Goal: Check status: Check status

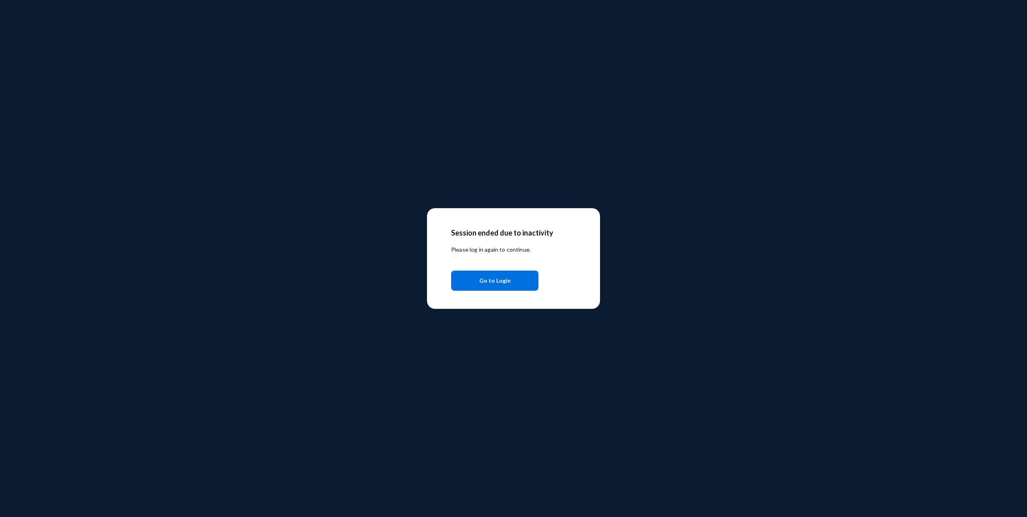
click at [525, 278] on button "Go to Login" at bounding box center [494, 280] width 87 height 20
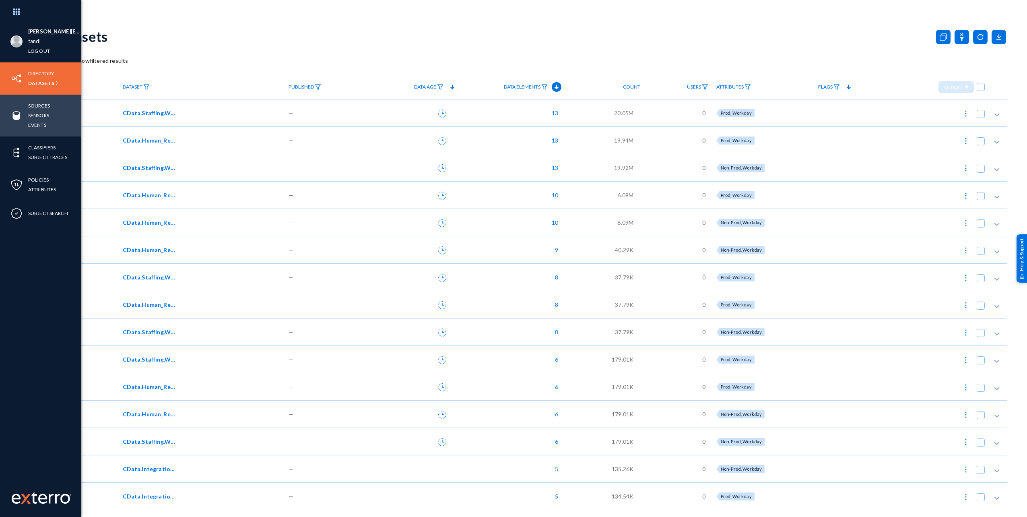
drag, startPoint x: 36, startPoint y: 107, endPoint x: 42, endPoint y: 106, distance: 6.6
click at [36, 107] on link "Sources" at bounding box center [39, 105] width 22 height 9
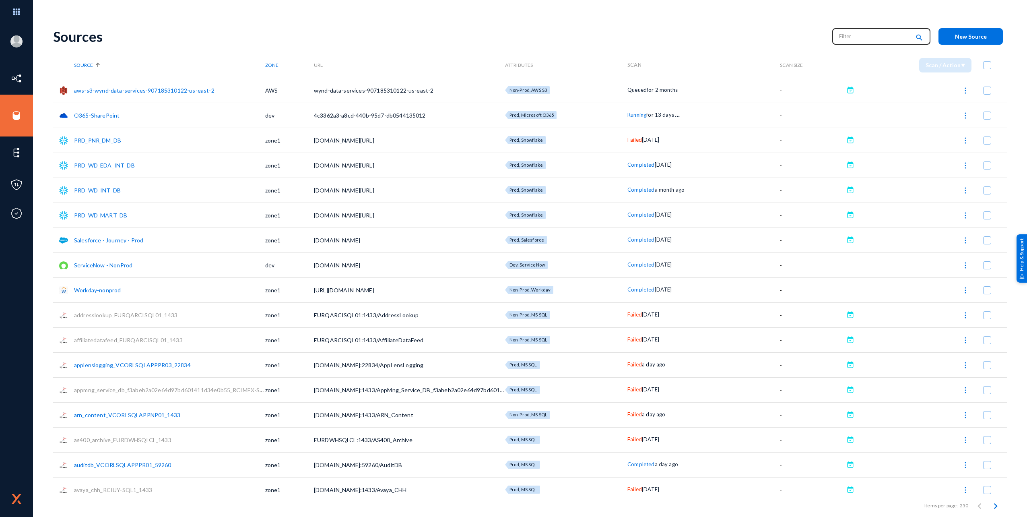
click at [839, 39] on input "text" at bounding box center [874, 36] width 71 height 12
type input "F"
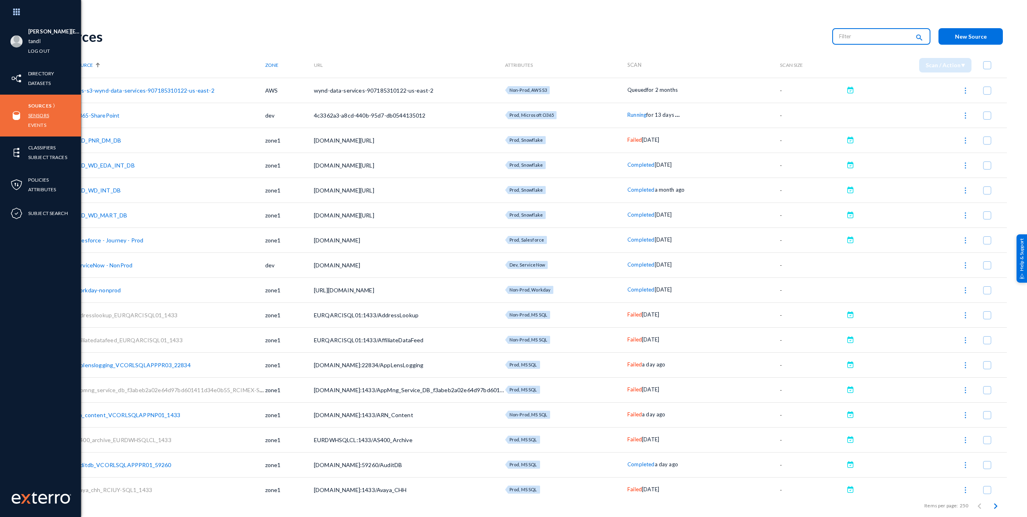
click at [37, 118] on link "Sensors" at bounding box center [38, 115] width 21 height 9
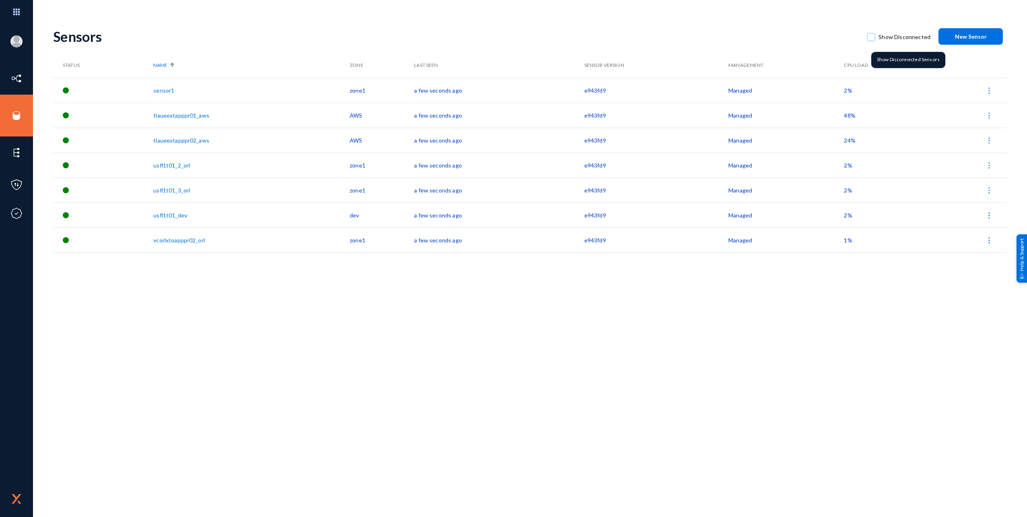
click at [872, 31] on label "Show Disconnected" at bounding box center [898, 37] width 63 height 12
click at [872, 41] on input "Show Disconnected" at bounding box center [871, 41] width 1 height 1
checkbox input "true"
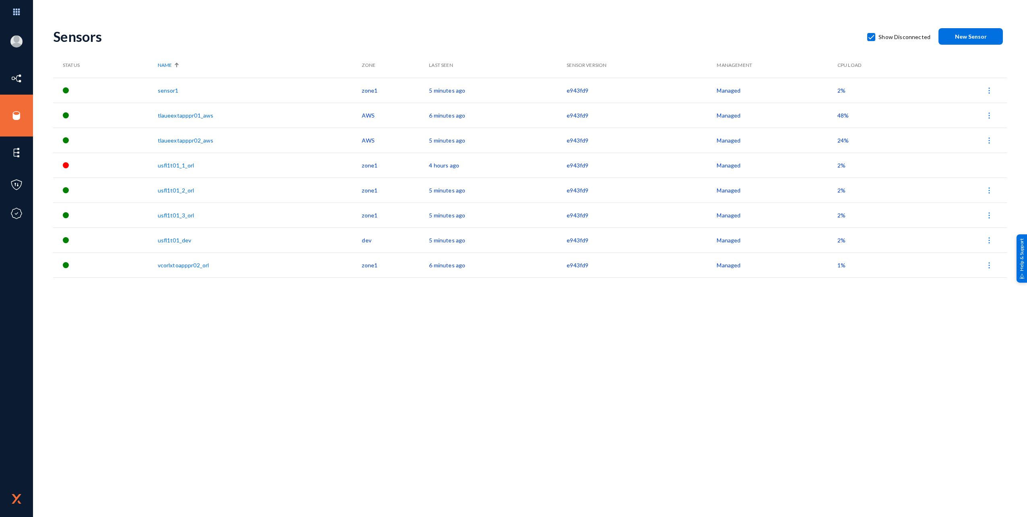
click at [225, 394] on div "Sensors Show Disconnected New Sensor Status Name Zone Last Seen Sensor Version …" at bounding box center [530, 268] width 954 height 497
click at [227, 372] on div "Sensors Show Disconnected New Sensor Status Name Zone Last Seen Sensor Version …" at bounding box center [530, 268] width 954 height 497
click at [295, 353] on div "Sensors Show Disconnected New Sensor Status Name Zone Last Seen Sensor Version …" at bounding box center [530, 268] width 954 height 497
click at [548, 418] on div "Sensors Show Disconnected New Sensor Status Name Zone Last Seen Sensor Version …" at bounding box center [530, 268] width 954 height 497
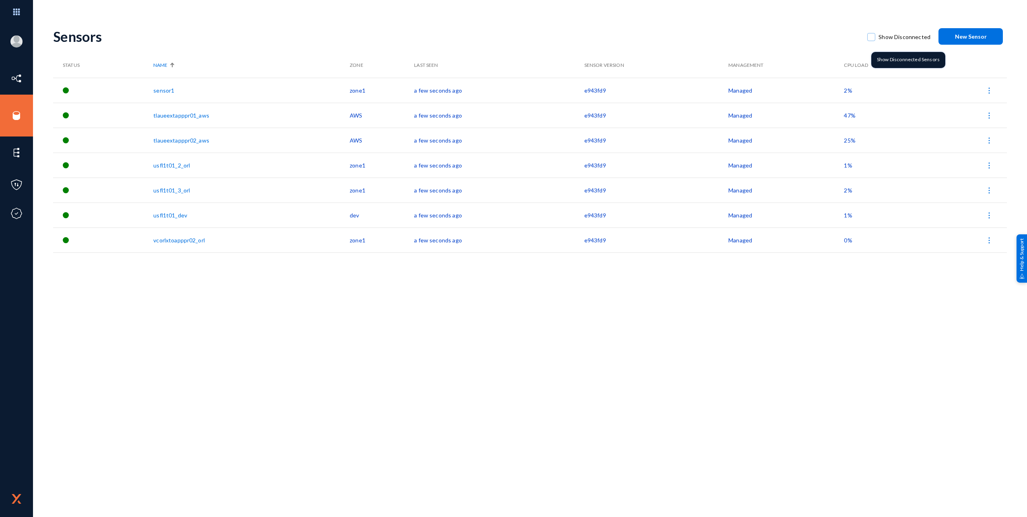
click at [888, 40] on span "Show Disconnected" at bounding box center [904, 37] width 52 height 12
click at [872, 41] on input "Show Disconnected" at bounding box center [871, 41] width 1 height 1
checkbox input "true"
click at [451, 422] on div "Sensors Show Disconnected New Sensor Status Name Zone Last Seen Sensor Version …" at bounding box center [530, 268] width 954 height 497
click at [875, 38] on span at bounding box center [871, 37] width 8 height 8
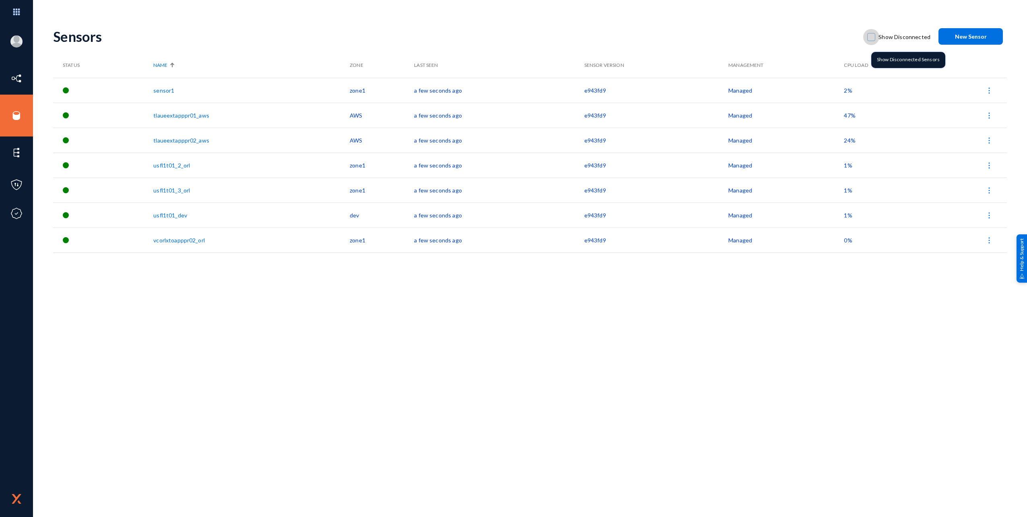
click at [872, 41] on input "Show Disconnected" at bounding box center [871, 41] width 1 height 1
checkbox input "true"
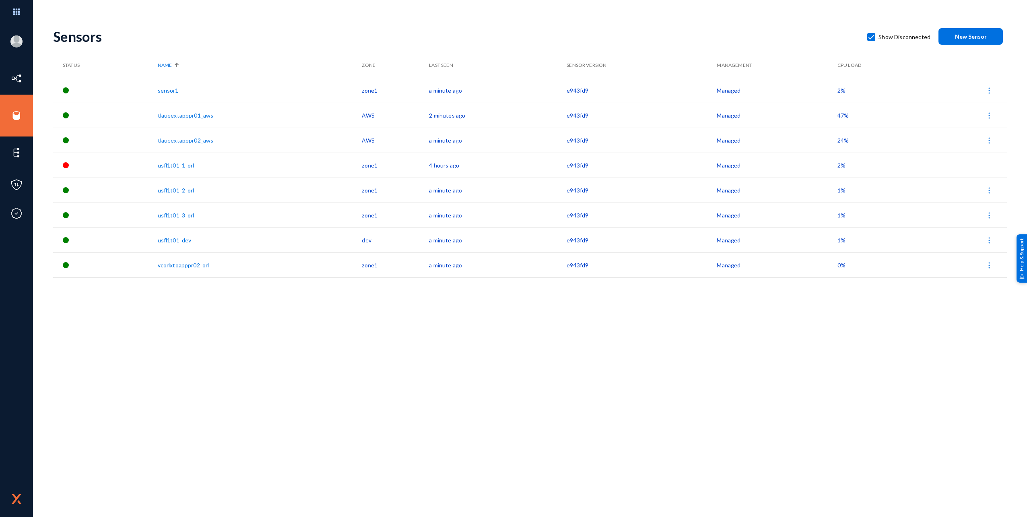
click at [344, 379] on div "Sensors Show Disconnected New Sensor Status Name Zone Last Seen Sensor Version …" at bounding box center [530, 268] width 954 height 497
click at [287, 379] on div "Sensors Show Disconnected New Sensor Status Name Zone Last Seen Sensor Version …" at bounding box center [530, 268] width 954 height 497
click at [329, 353] on div "Sensors Show Disconnected New Sensor Status Name Zone Last Seen Sensor Version …" at bounding box center [530, 268] width 954 height 497
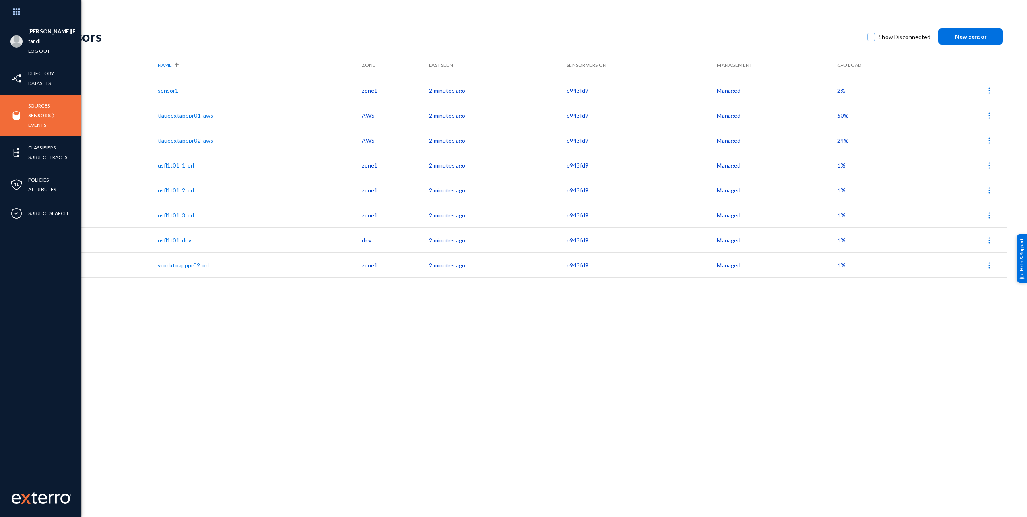
click at [35, 105] on link "Sources" at bounding box center [39, 105] width 22 height 9
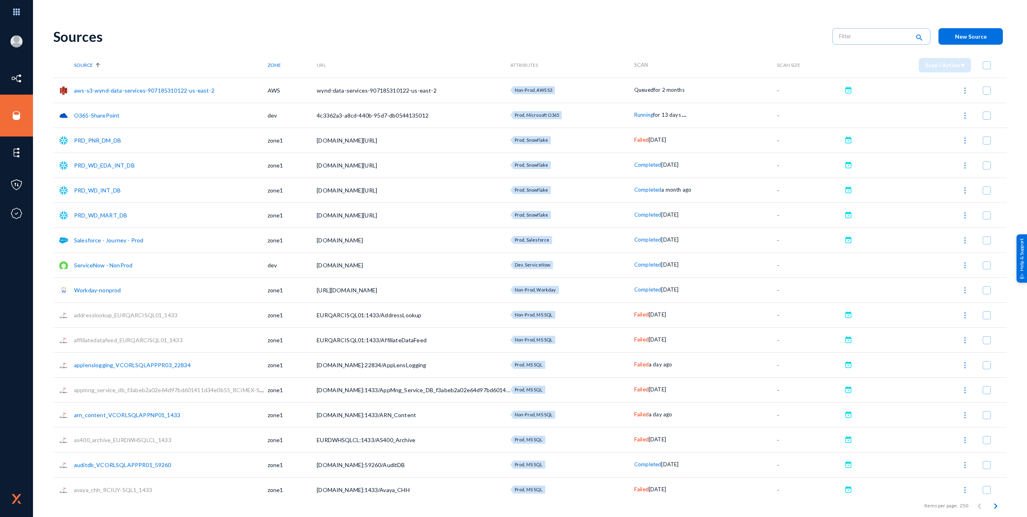
click at [676, 32] on div "Sources" at bounding box center [438, 36] width 771 height 16
click at [638, 142] on span "Failed" at bounding box center [641, 139] width 14 height 6
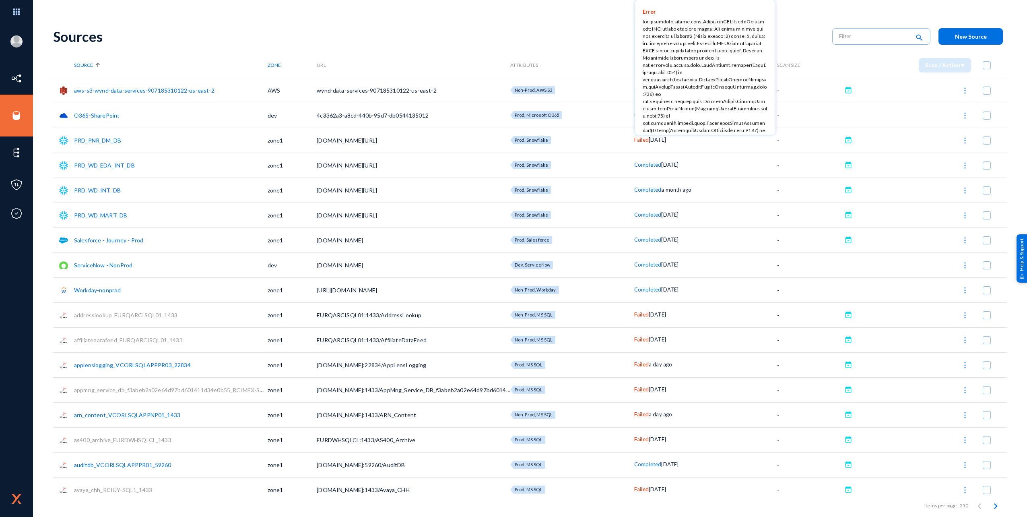
click at [557, 33] on div at bounding box center [513, 258] width 1027 height 517
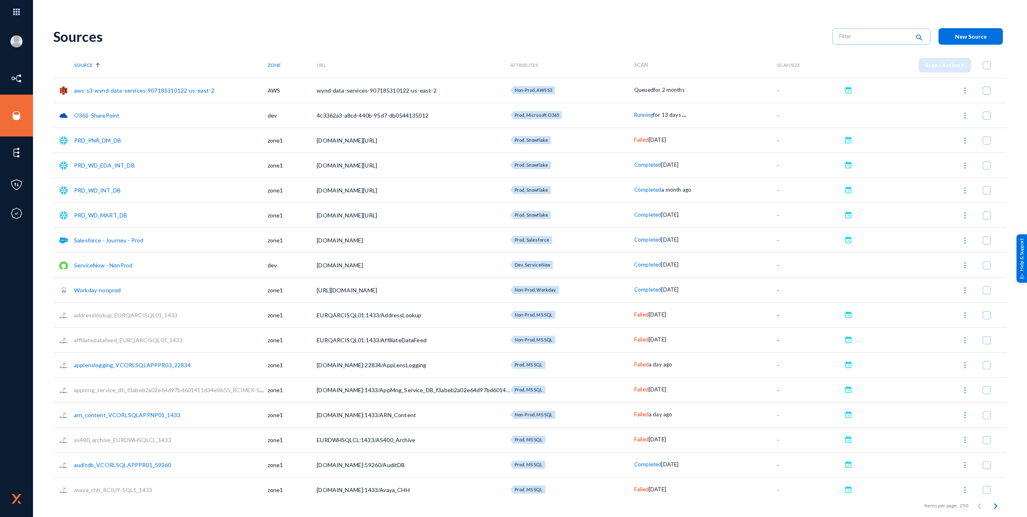
click at [86, 64] on span "Source" at bounding box center [83, 65] width 19 height 6
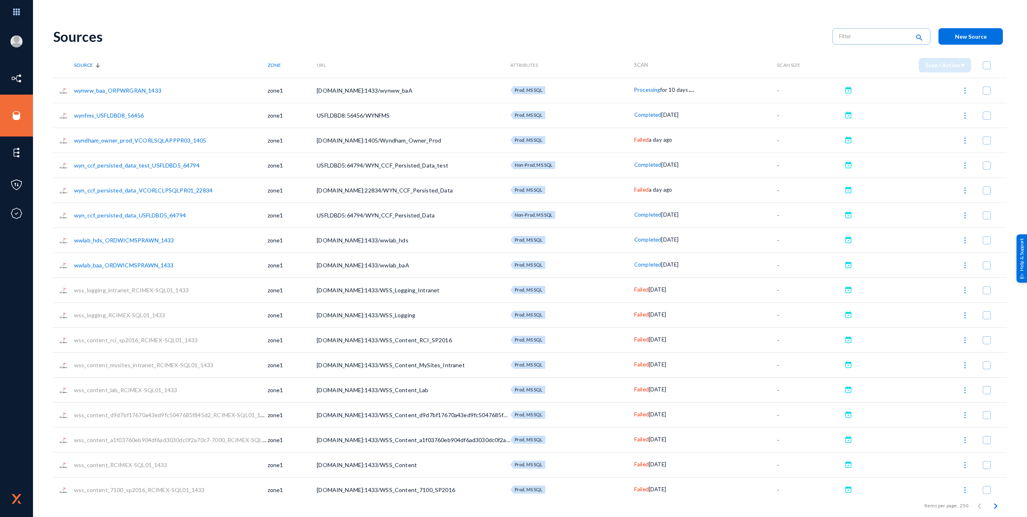
click at [86, 64] on span "Source" at bounding box center [83, 65] width 19 height 6
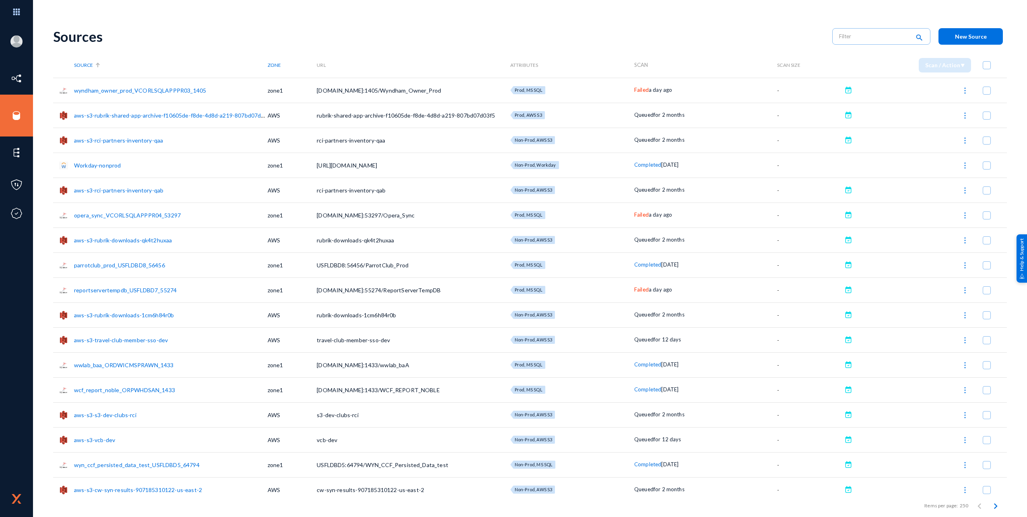
click at [86, 65] on span "Source" at bounding box center [83, 65] width 19 height 6
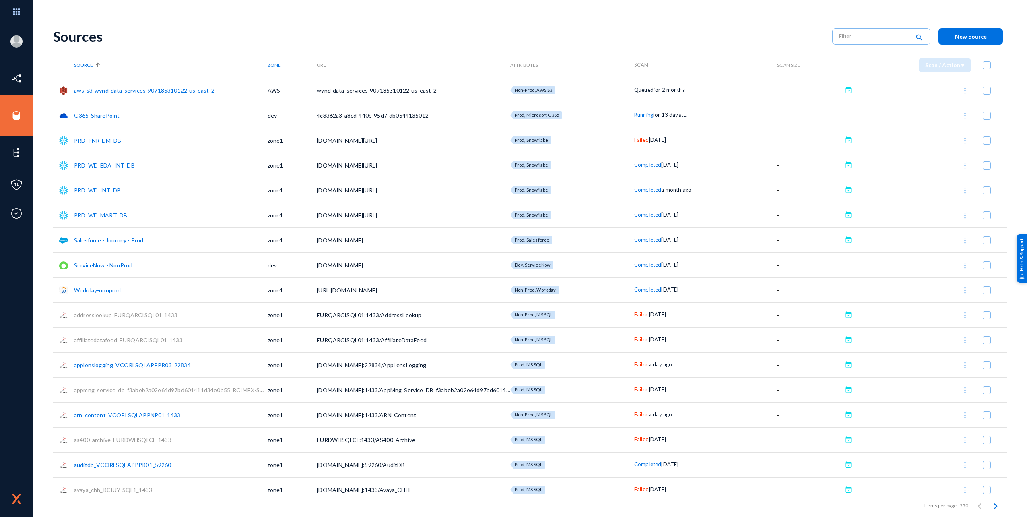
click at [798, 37] on div "Sources" at bounding box center [438, 36] width 771 height 16
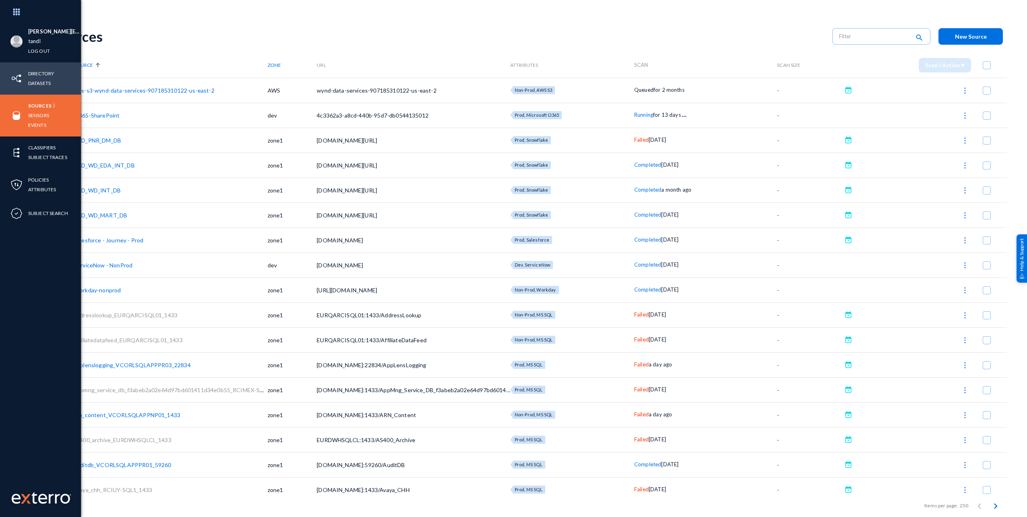
click at [42, 80] on link "Datasets" at bounding box center [39, 82] width 23 height 9
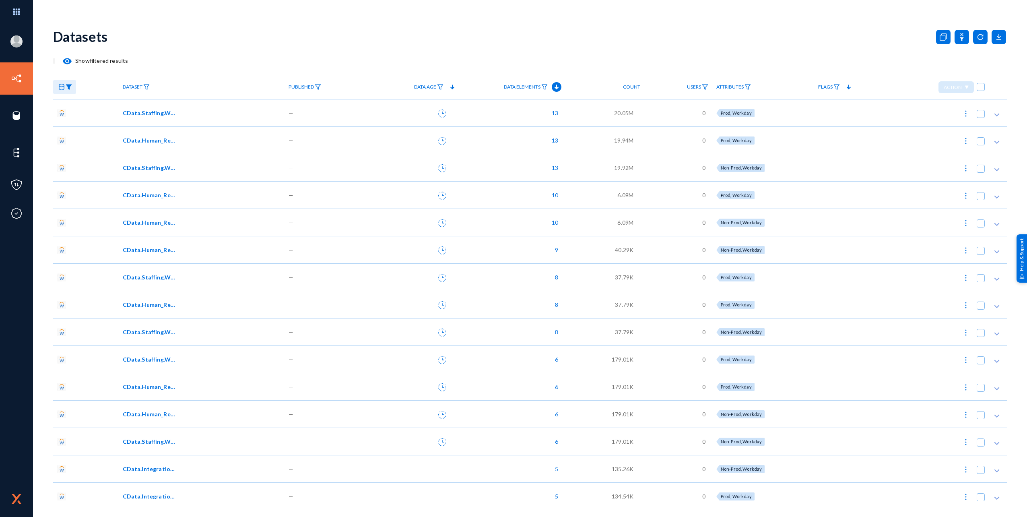
click at [70, 86] on img at bounding box center [69, 87] width 6 height 6
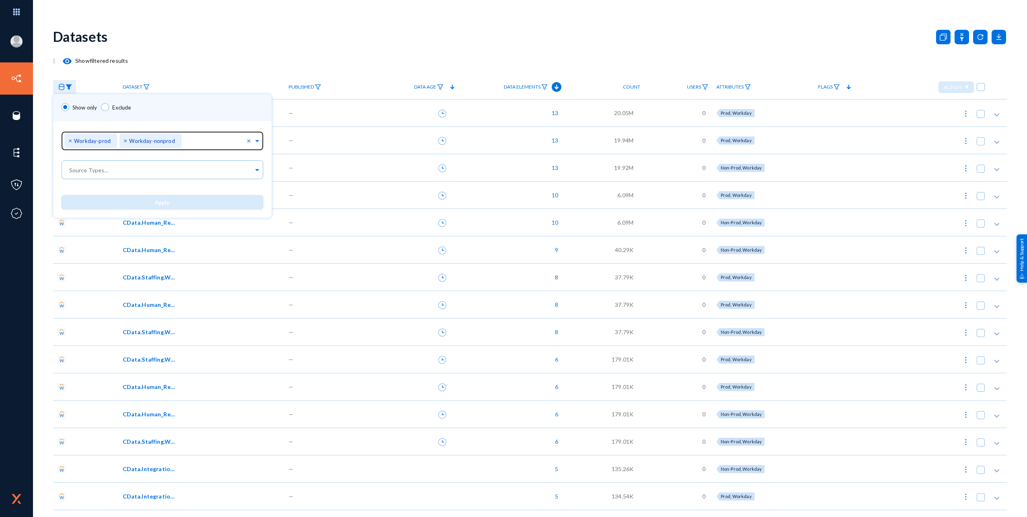
click at [124, 141] on span "×" at bounding box center [127, 140] width 6 height 8
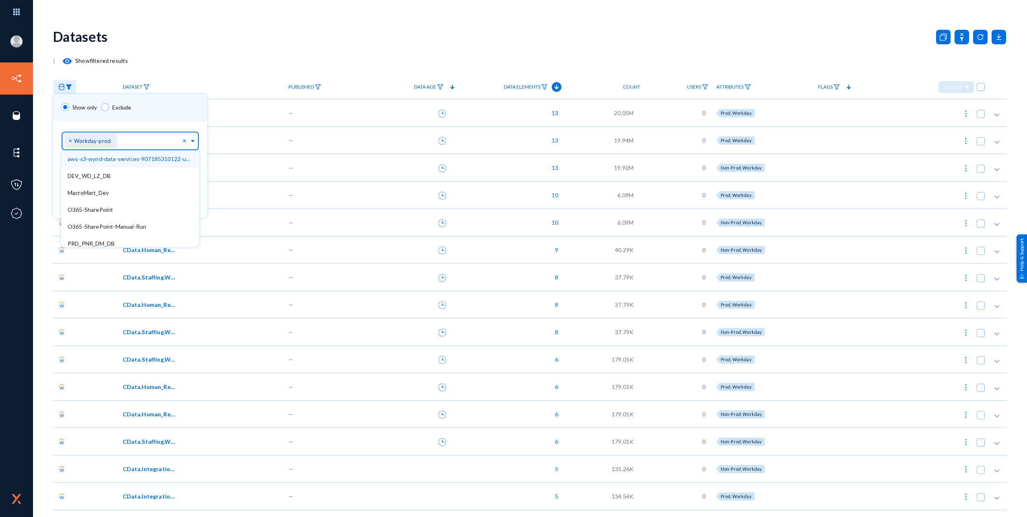
click at [68, 141] on div "× Workday-prod" at bounding box center [90, 140] width 53 height 15
click at [67, 141] on div "× Workday-prod" at bounding box center [90, 140] width 53 height 15
click at [70, 141] on span "×" at bounding box center [71, 140] width 6 height 8
click at [70, 141] on input "text" at bounding box center [128, 142] width 120 height 8
type input "work"
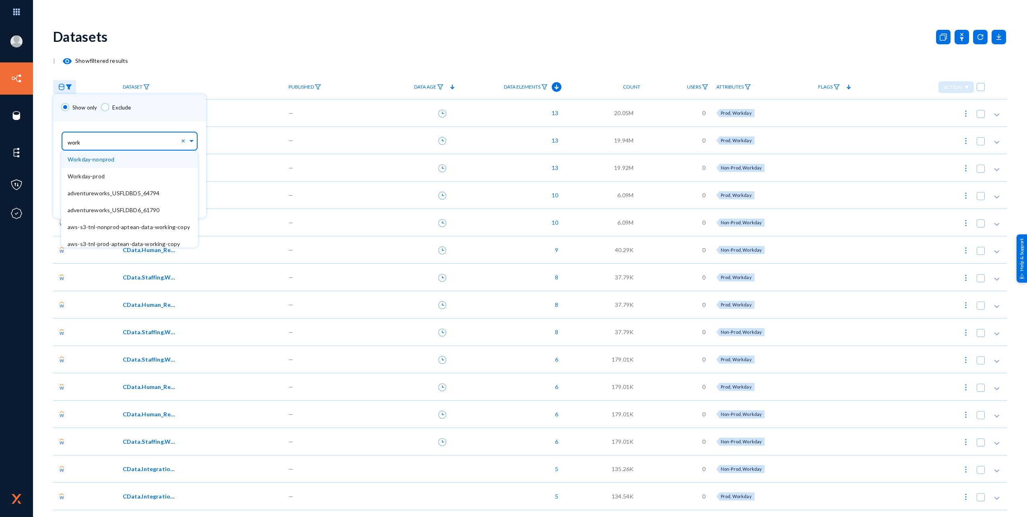
click at [89, 162] on span "Workday-nonprod" at bounding box center [91, 159] width 47 height 7
click at [154, 119] on div "Show only Exclude" at bounding box center [134, 107] width 163 height 27
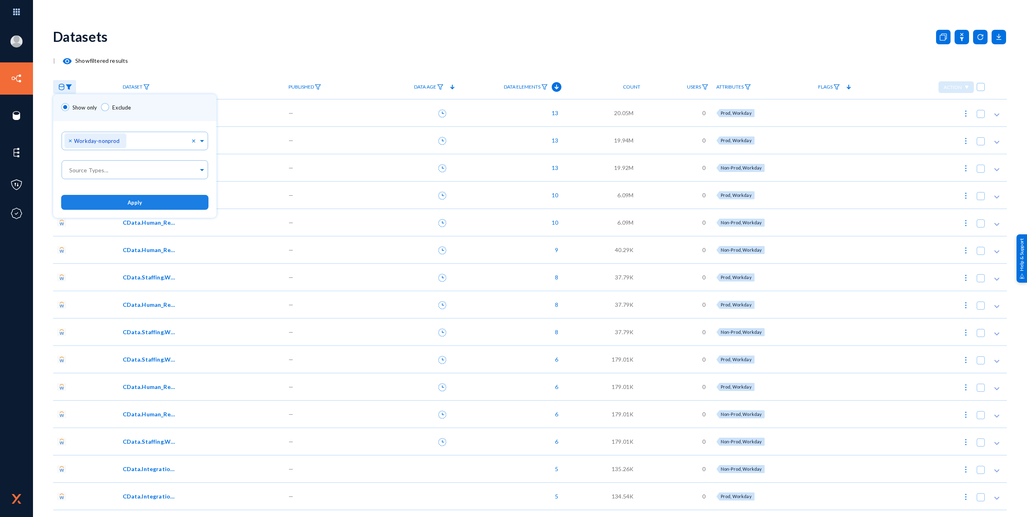
click at [150, 202] on button "Apply" at bounding box center [134, 202] width 147 height 15
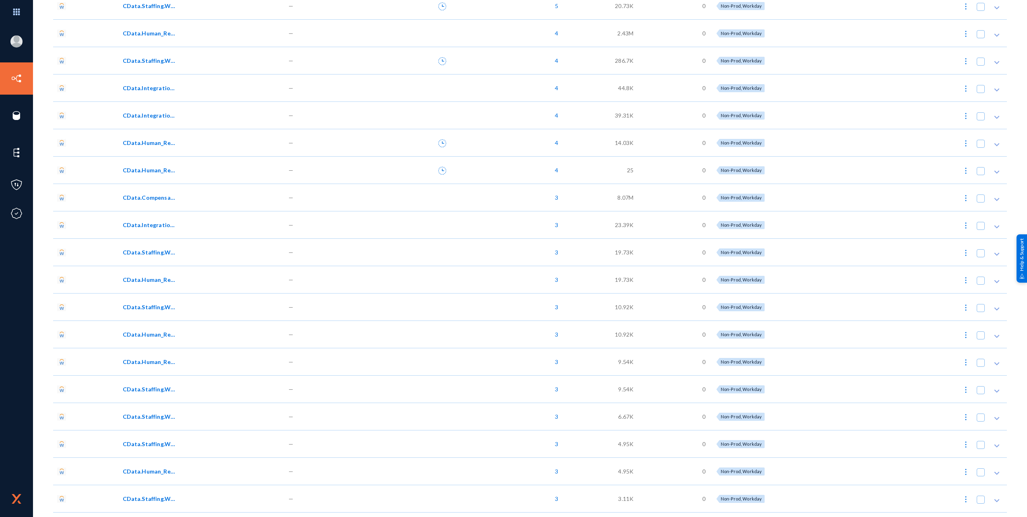
scroll to position [17, 0]
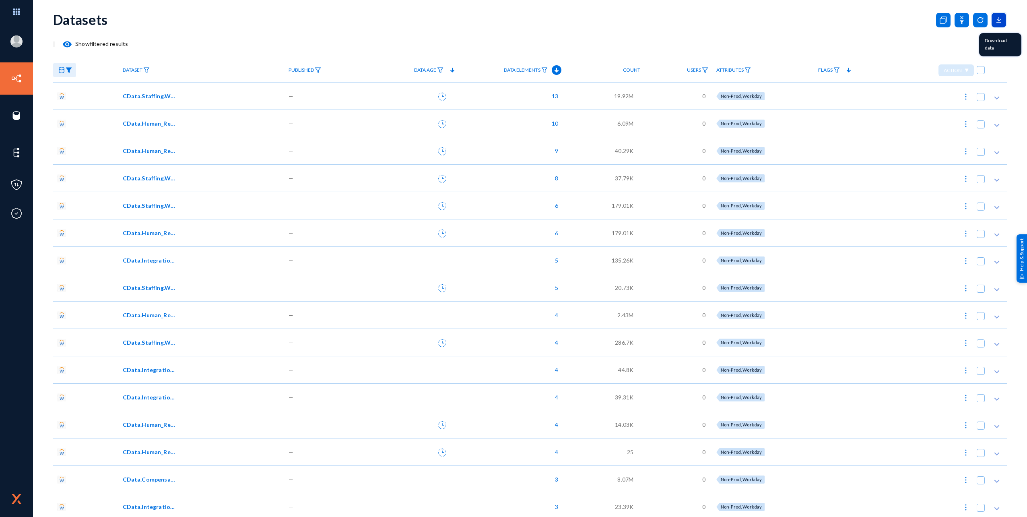
click at [996, 23] on icon at bounding box center [999, 20] width 14 height 14
click at [969, 60] on button "Dataset Report" at bounding box center [966, 59] width 76 height 19
click at [816, 26] on div "Datasets" at bounding box center [530, 19] width 954 height 33
click at [70, 64] on link at bounding box center [64, 70] width 23 height 14
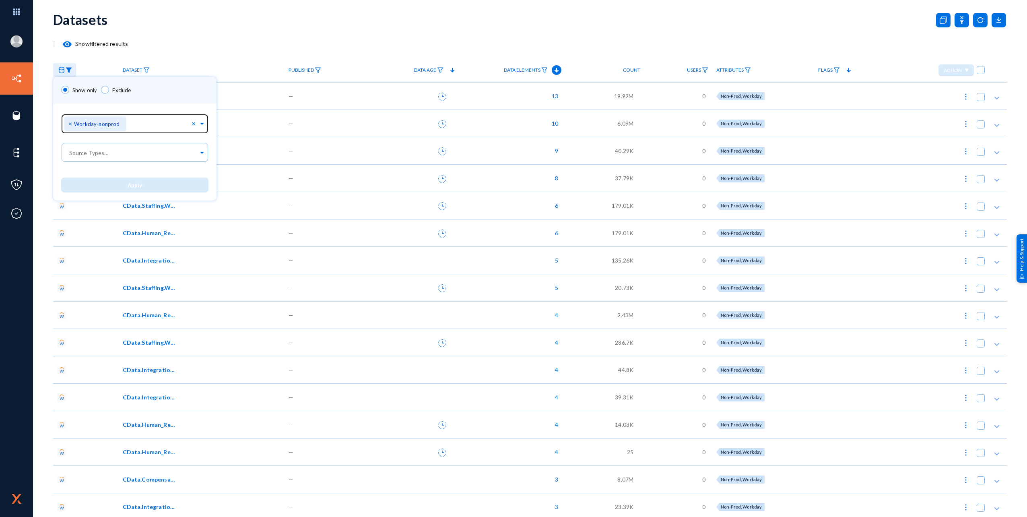
click at [71, 123] on span "×" at bounding box center [71, 124] width 6 height 8
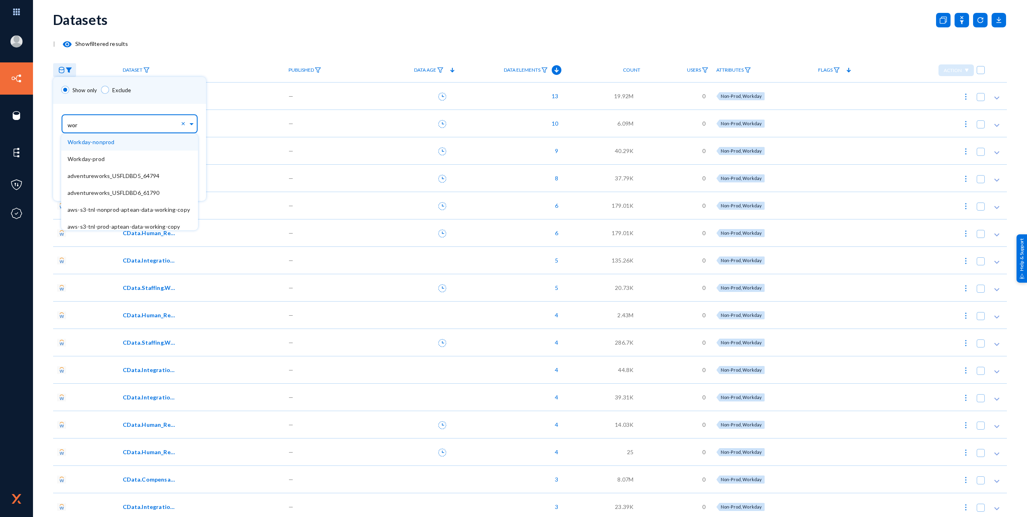
type input "work"
click at [98, 154] on div "Workday-prod" at bounding box center [129, 159] width 137 height 17
click at [162, 93] on div "Show only Exclude" at bounding box center [130, 90] width 154 height 27
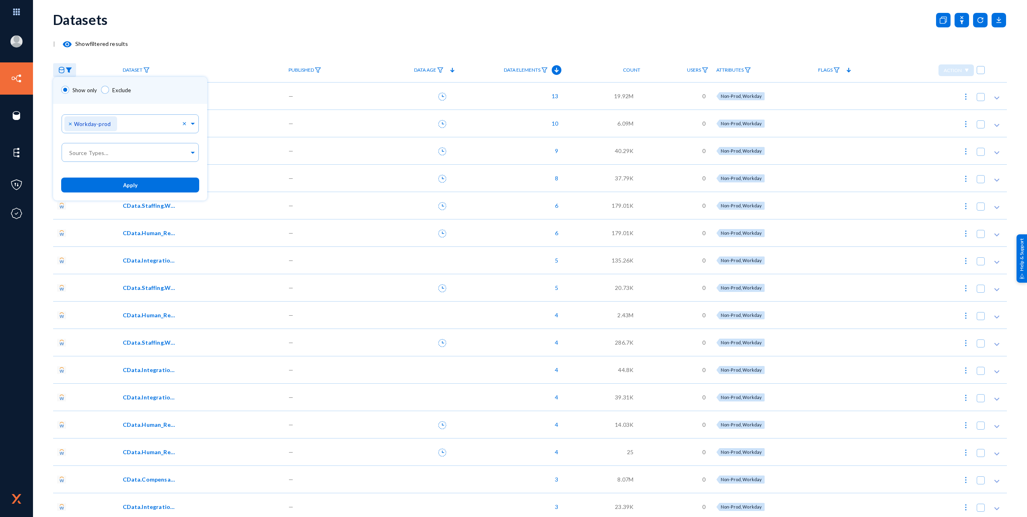
click at [162, 182] on button "Apply" at bounding box center [130, 184] width 138 height 15
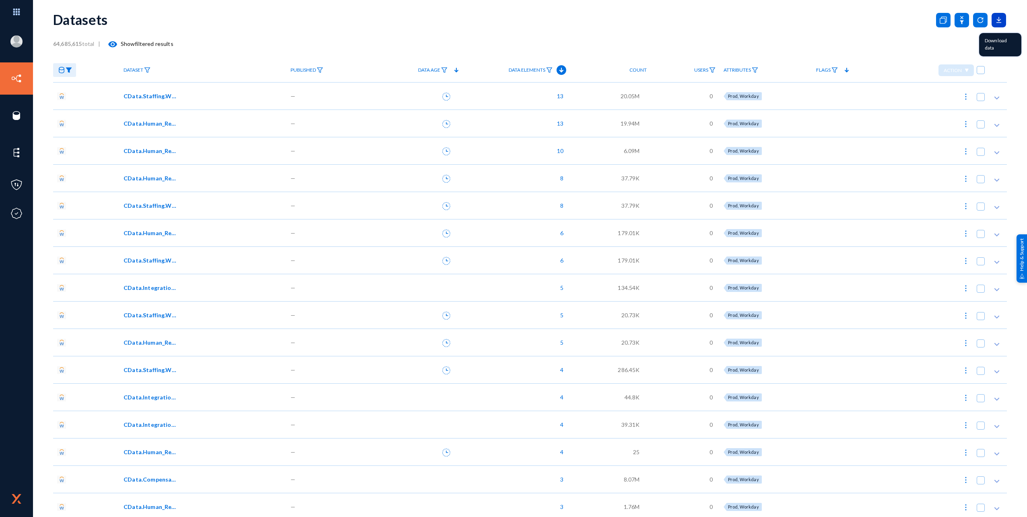
click at [1001, 19] on icon at bounding box center [999, 20] width 14 height 14
click at [970, 63] on button "Dataset Report" at bounding box center [966, 59] width 76 height 19
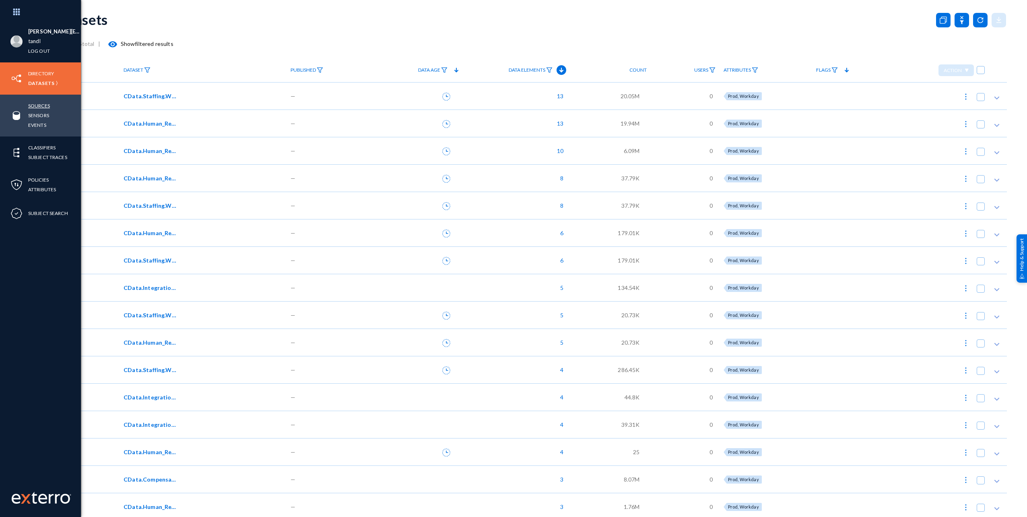
click at [39, 102] on link "Sources" at bounding box center [39, 105] width 22 height 9
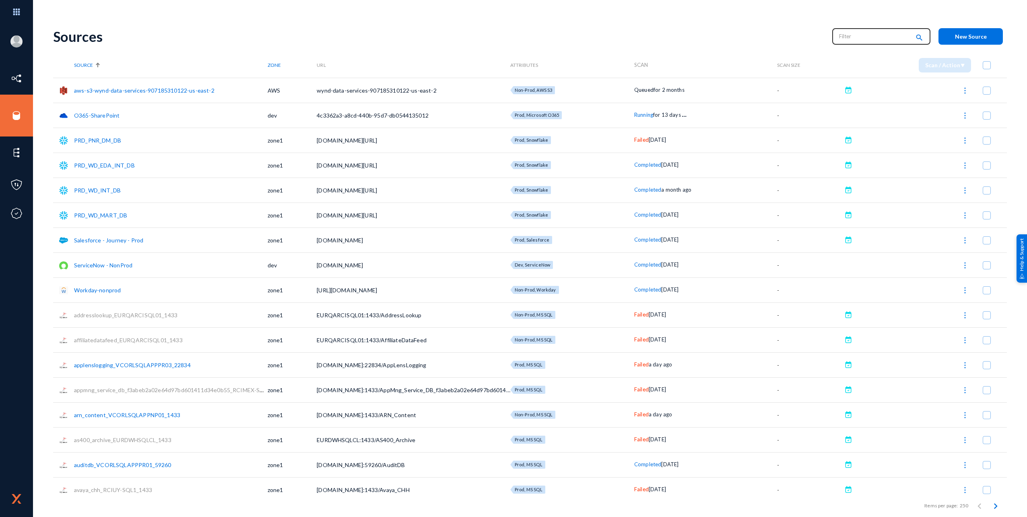
drag, startPoint x: 868, startPoint y: 35, endPoint x: 870, endPoint y: 29, distance: 5.9
click at [868, 34] on input "text" at bounding box center [874, 36] width 71 height 12
type input "Workday"
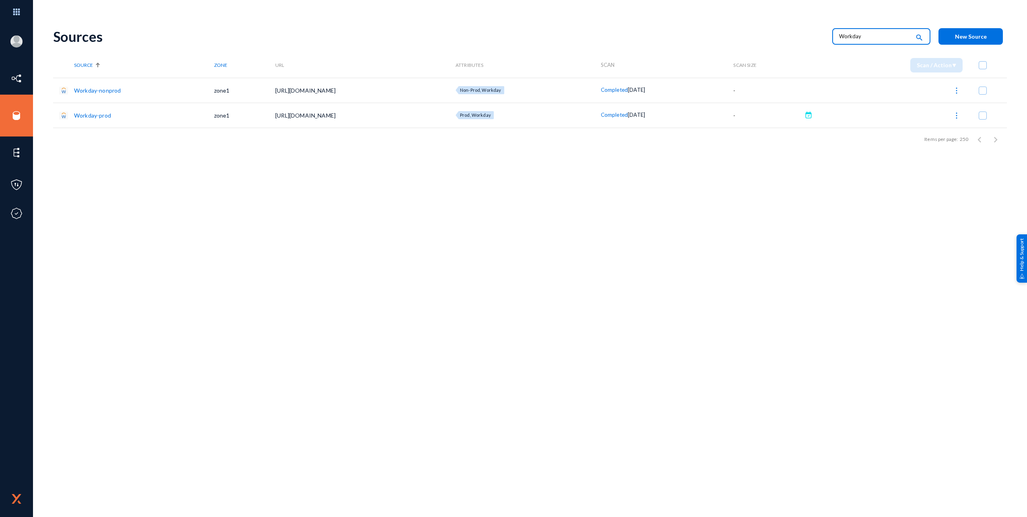
click at [588, 147] on div "Items per page: 250 1 – 2 of 2" at bounding box center [530, 139] width 954 height 23
click at [624, 91] on span "Completed" at bounding box center [614, 90] width 27 height 6
click at [608, 175] on div at bounding box center [513, 258] width 1027 height 517
click at [621, 114] on span "Completed" at bounding box center [614, 114] width 27 height 6
click at [631, 177] on div at bounding box center [513, 258] width 1027 height 517
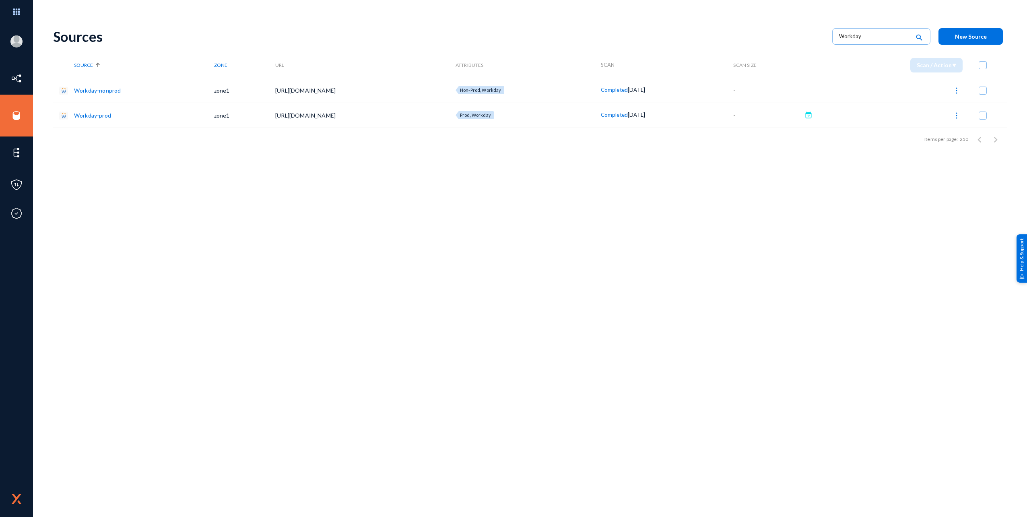
click at [961, 90] on img at bounding box center [957, 91] width 8 height 8
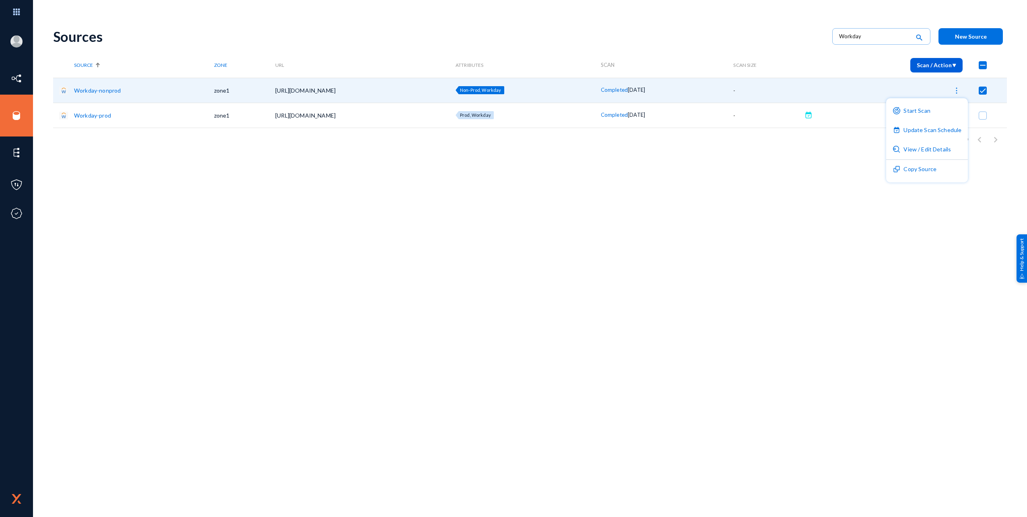
click at [773, 176] on div at bounding box center [513, 258] width 1027 height 517
checkbox input "false"
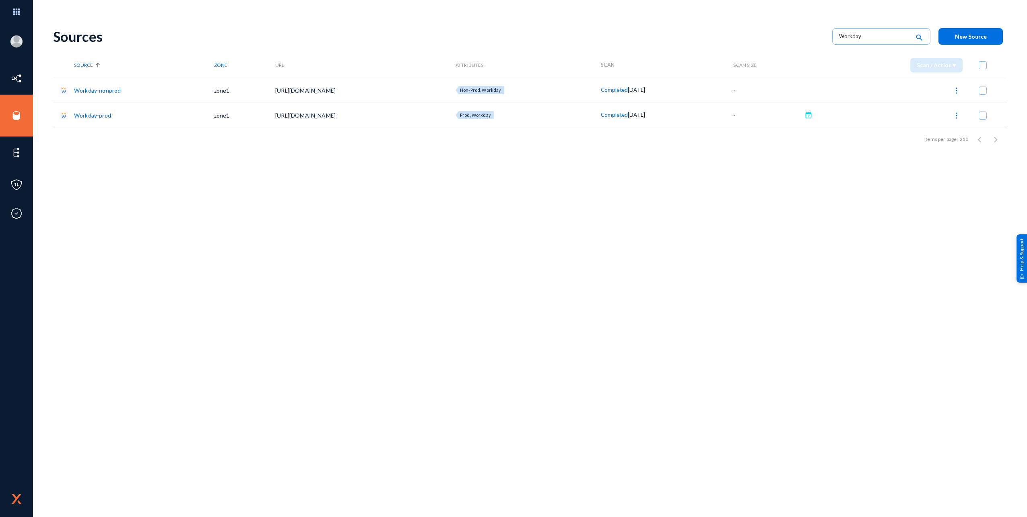
click at [87, 90] on link "Workday-nonprod" at bounding box center [97, 90] width 47 height 7
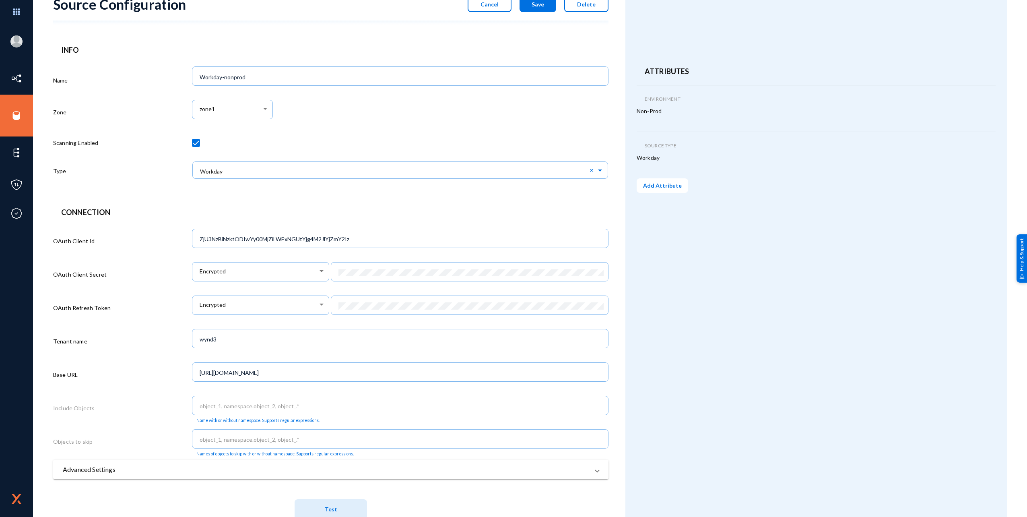
scroll to position [57, 0]
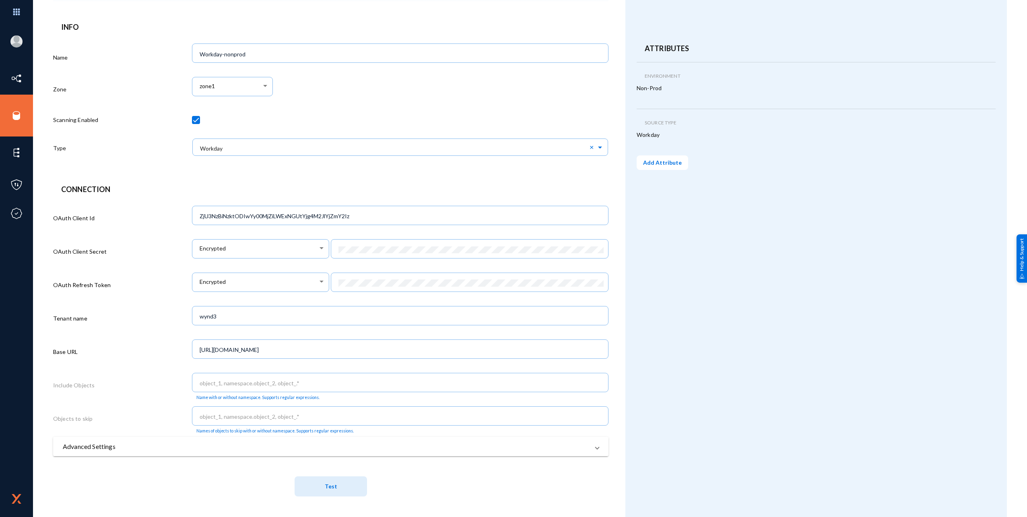
click at [180, 451] on mat-panel-title "Advanced Settings" at bounding box center [326, 446] width 526 height 10
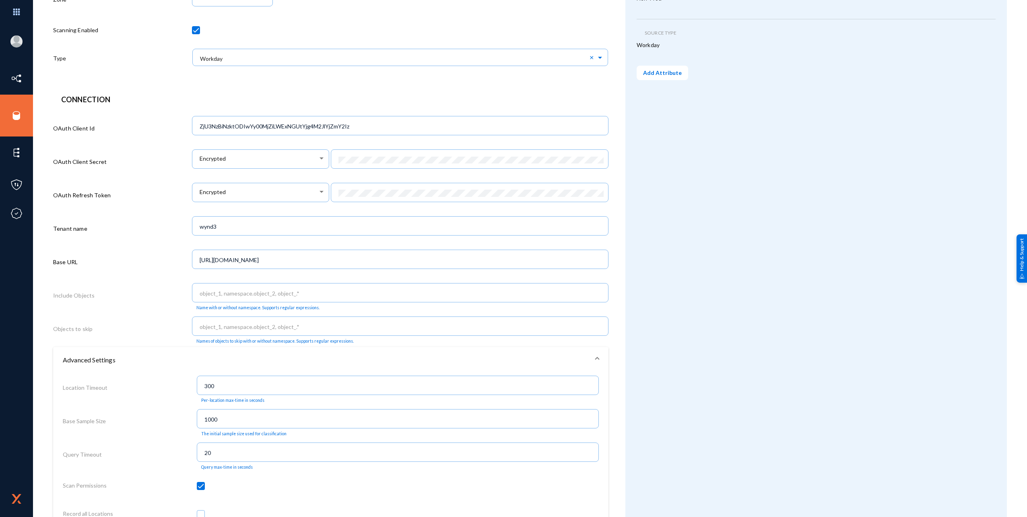
scroll to position [339, 0]
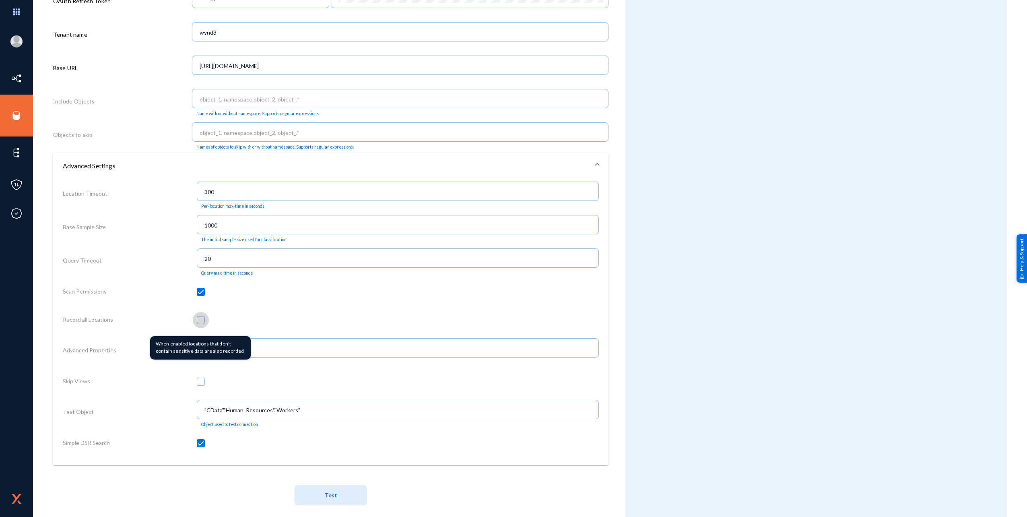
click at [199, 321] on span at bounding box center [201, 320] width 8 height 8
click at [200, 324] on input "checkbox" at bounding box center [200, 324] width 1 height 1
click at [201, 321] on span at bounding box center [201, 320] width 8 height 8
click at [201, 324] on input "checkbox" at bounding box center [200, 324] width 1 height 1
checkbox input "false"
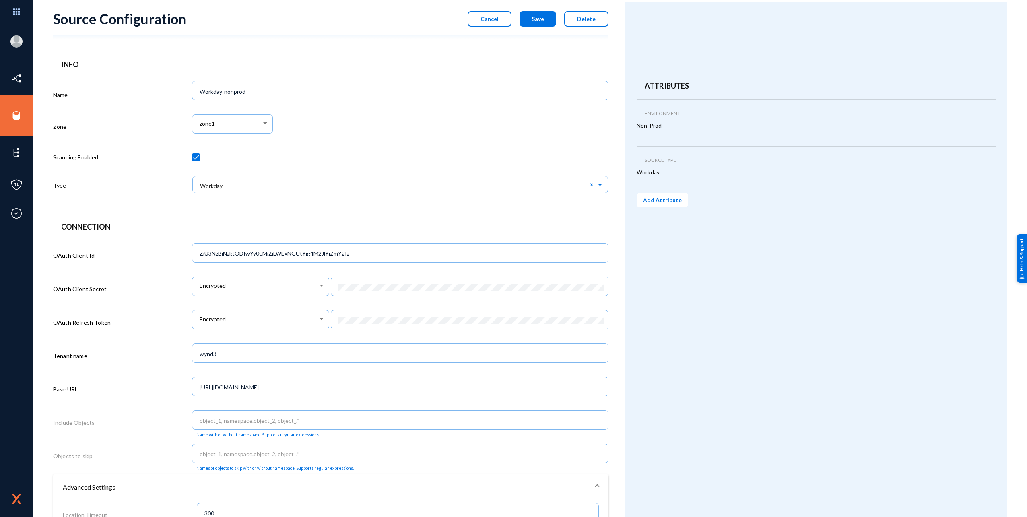
scroll to position [0, 0]
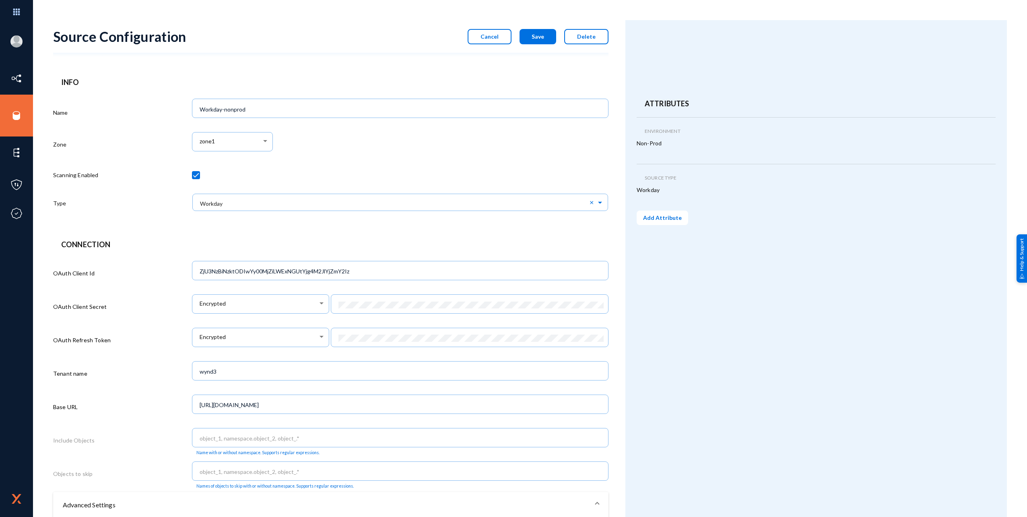
click at [474, 40] on button "Cancel" at bounding box center [490, 36] width 44 height 15
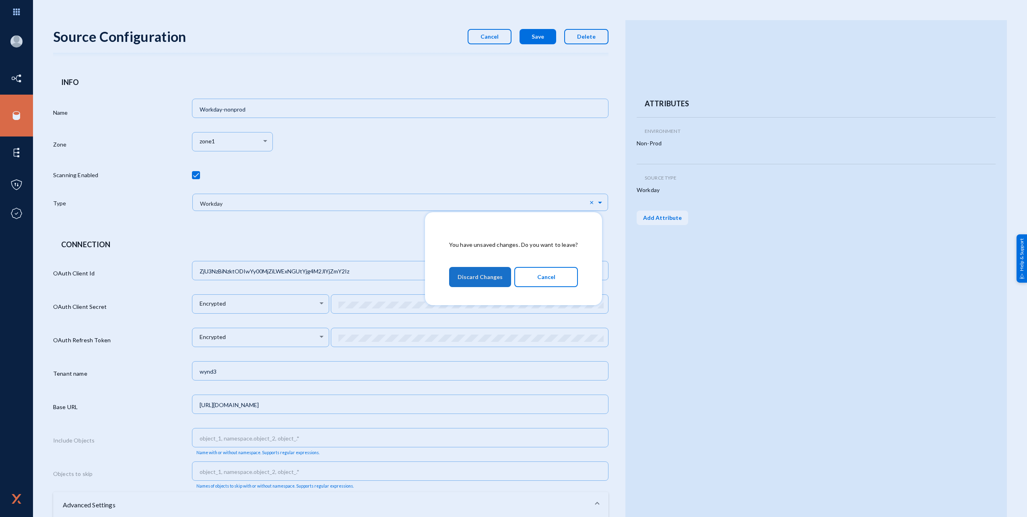
click at [502, 268] on button "Discard Changes" at bounding box center [480, 277] width 62 height 20
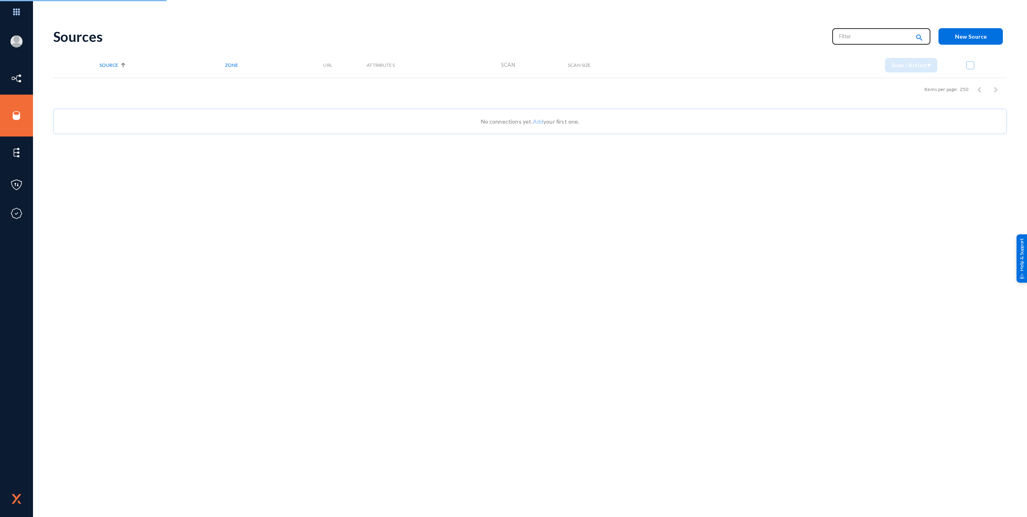
click at [855, 40] on input "text" at bounding box center [874, 36] width 71 height 12
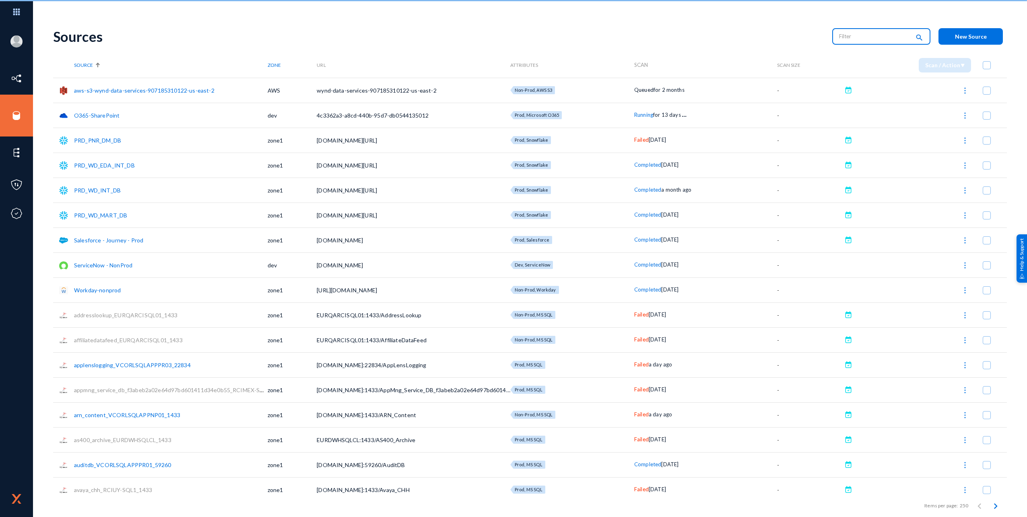
click at [852, 37] on input "text" at bounding box center [874, 36] width 71 height 12
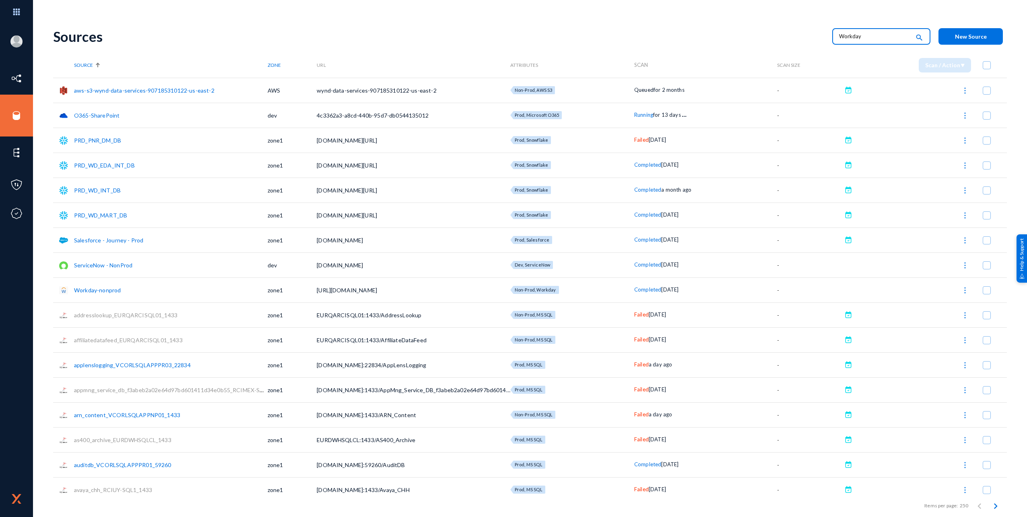
type input "Workday"
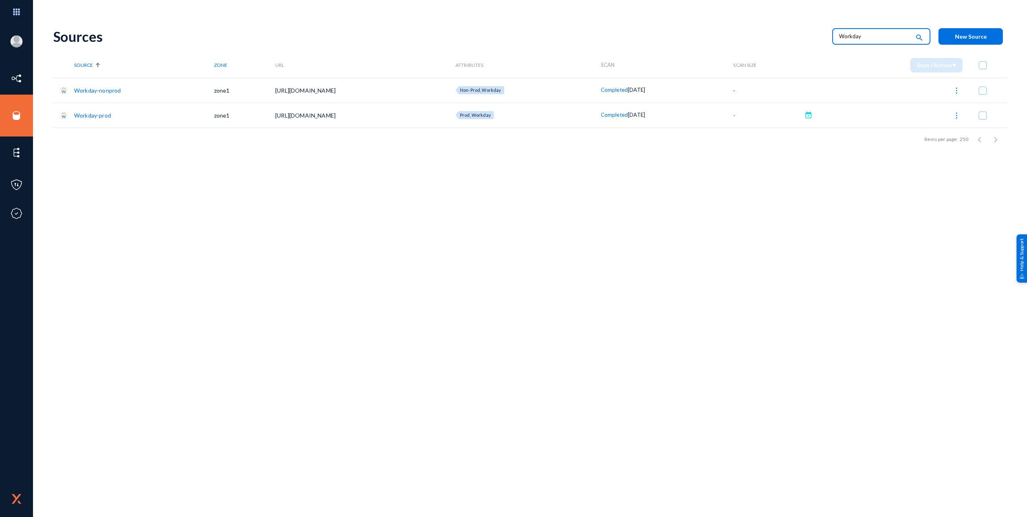
click at [957, 90] on img at bounding box center [957, 91] width 8 height 8
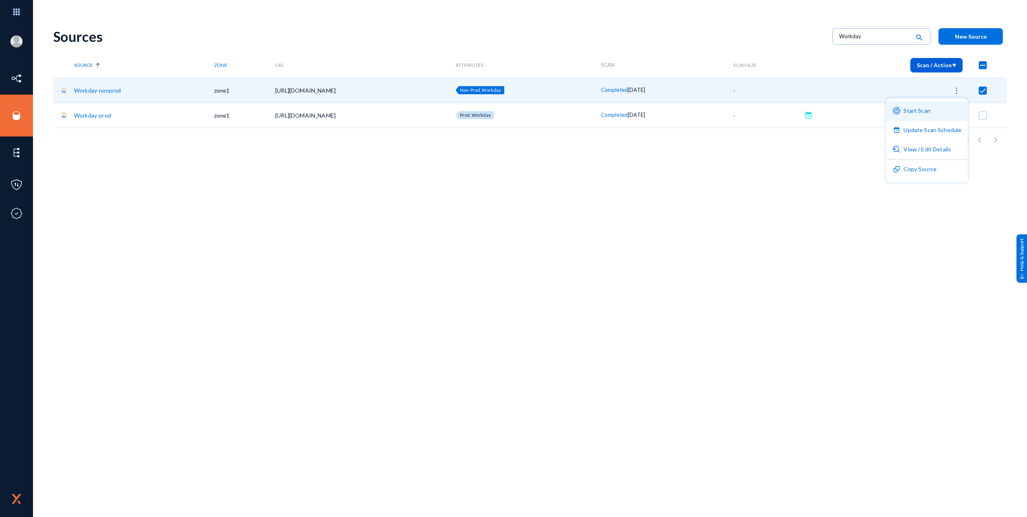
click at [917, 112] on button "Start Scan" at bounding box center [927, 110] width 82 height 19
checkbox input "false"
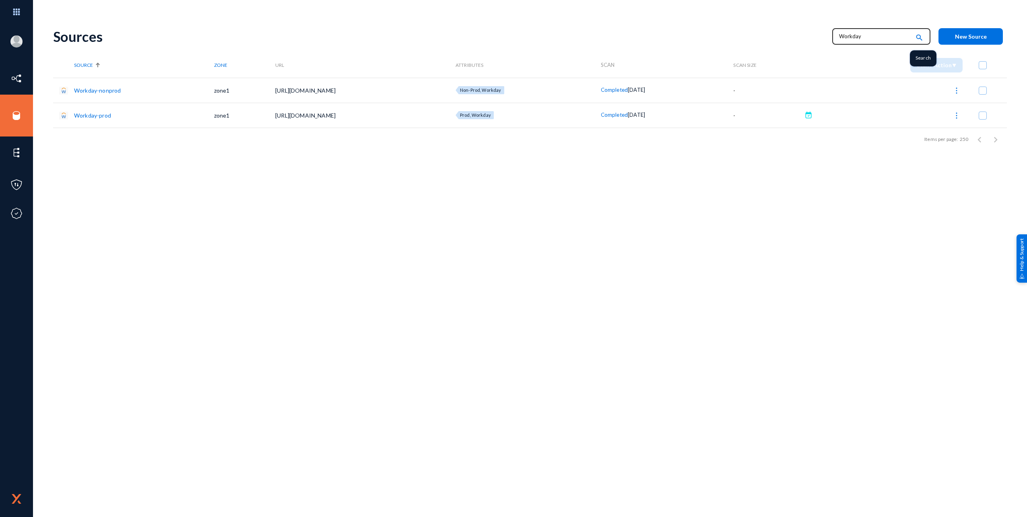
click at [922, 33] on mat-icon "search" at bounding box center [919, 38] width 10 height 11
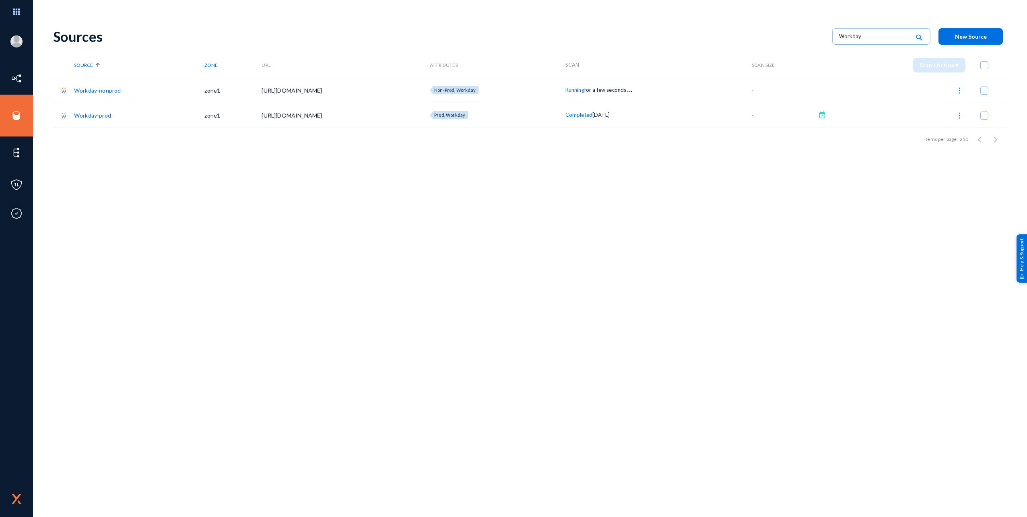
click at [584, 91] on span "Running" at bounding box center [574, 90] width 19 height 6
click at [582, 215] on div at bounding box center [513, 258] width 1027 height 517
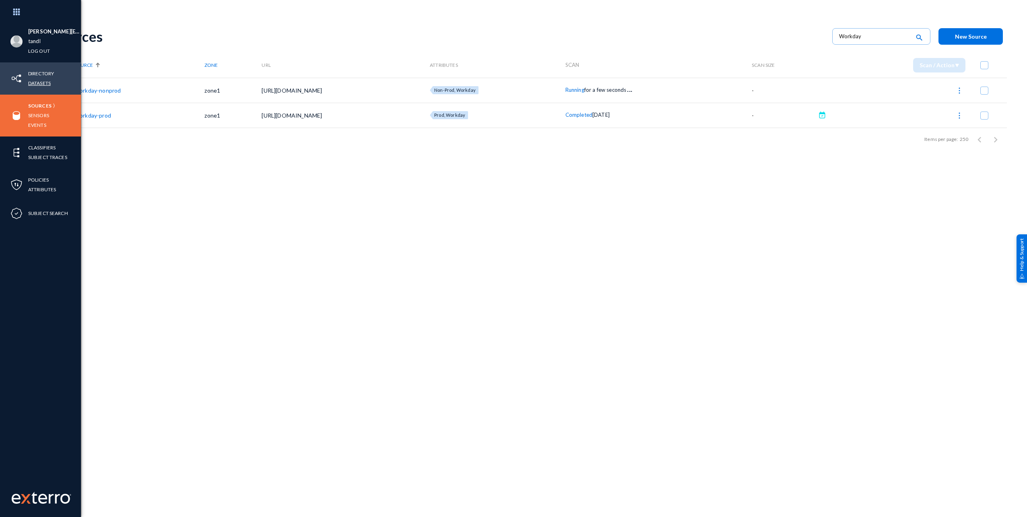
drag, startPoint x: 35, startPoint y: 79, endPoint x: 40, endPoint y: 84, distance: 7.2
click at [35, 79] on link "Datasets" at bounding box center [39, 82] width 23 height 9
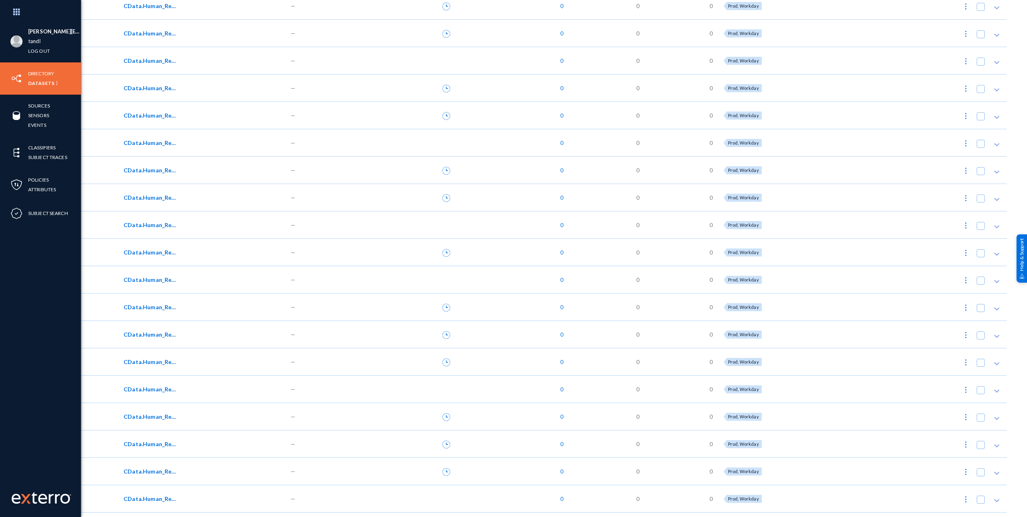
scroll to position [3328, 0]
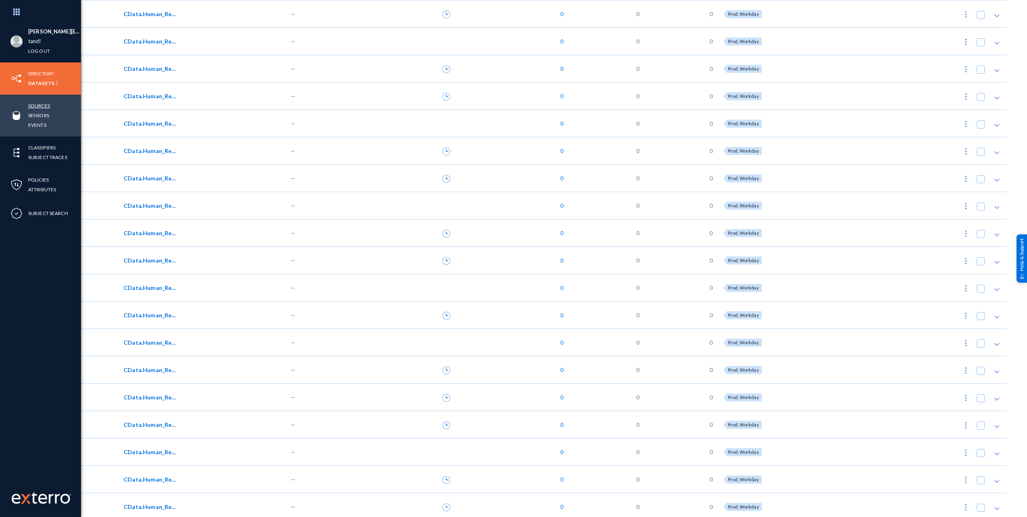
click at [33, 108] on link "Sources" at bounding box center [39, 105] width 22 height 9
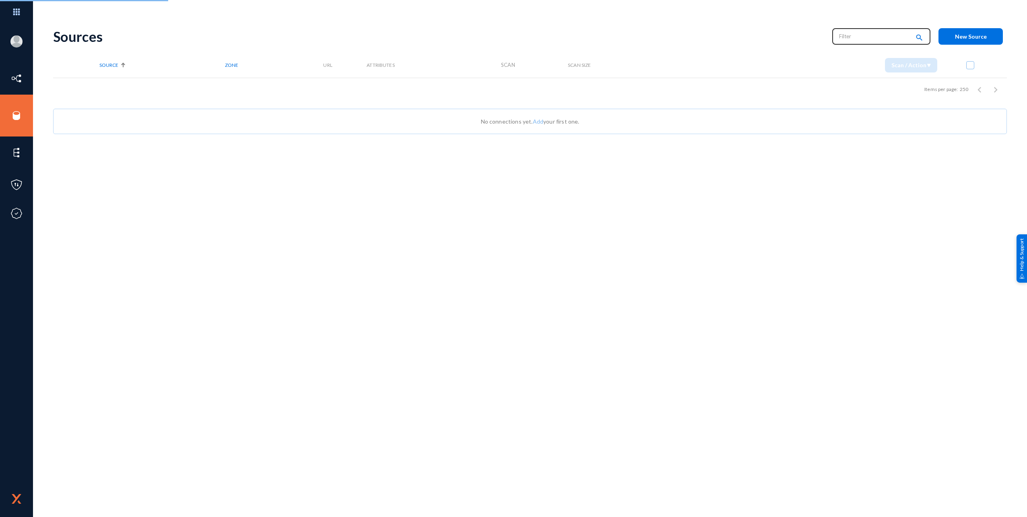
click at [866, 37] on input "text" at bounding box center [874, 36] width 71 height 12
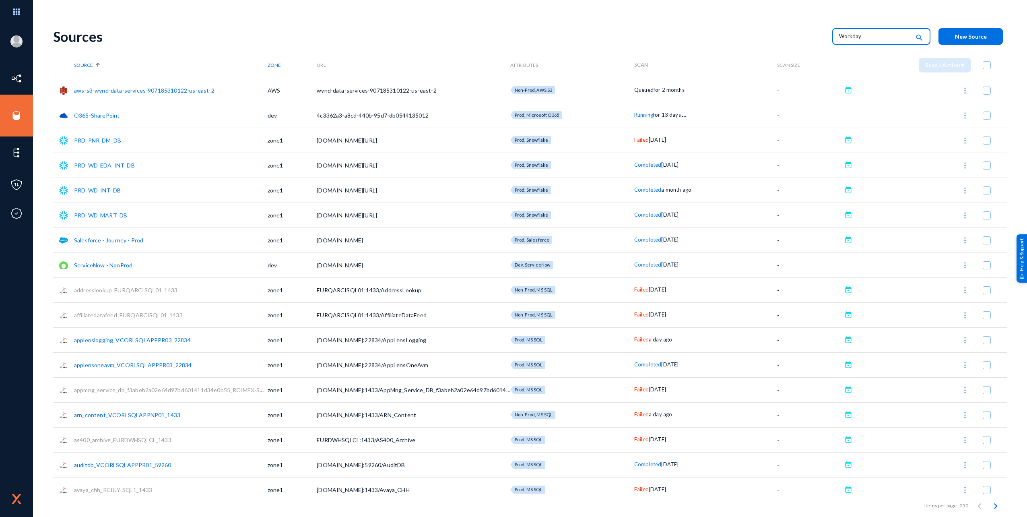
type input "Workday"
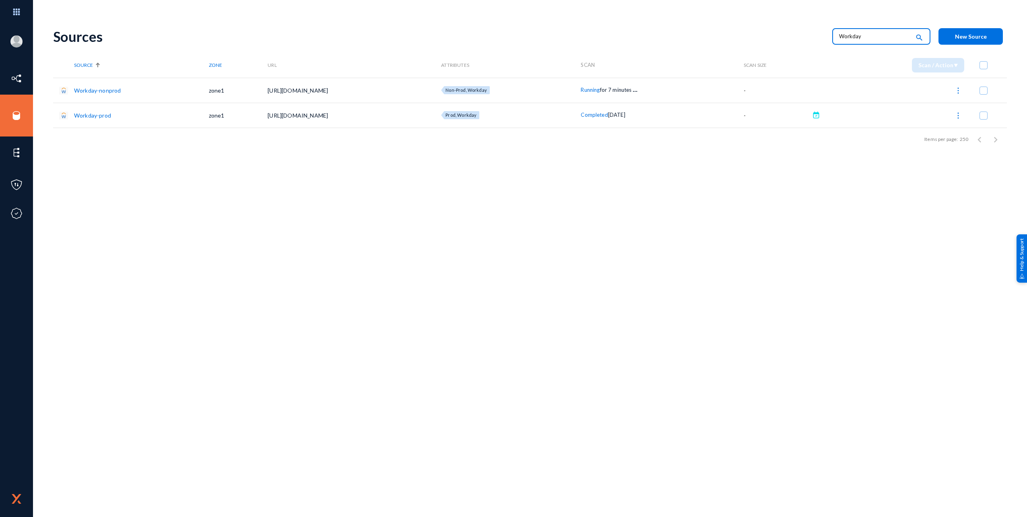
click at [669, 218] on div "Sources Workday search New Source Source Zone URL Attributes Scan Scan Size Sca…" at bounding box center [530, 140] width 954 height 241
click at [600, 88] on span "Running" at bounding box center [590, 90] width 19 height 6
click at [666, 230] on div at bounding box center [513, 258] width 1027 height 517
click at [921, 31] on button "search" at bounding box center [919, 38] width 14 height 14
click at [377, 294] on div "Sources Workday search New Source Source Zone URL Attributes Scan Scan Size Sca…" at bounding box center [530, 268] width 954 height 497
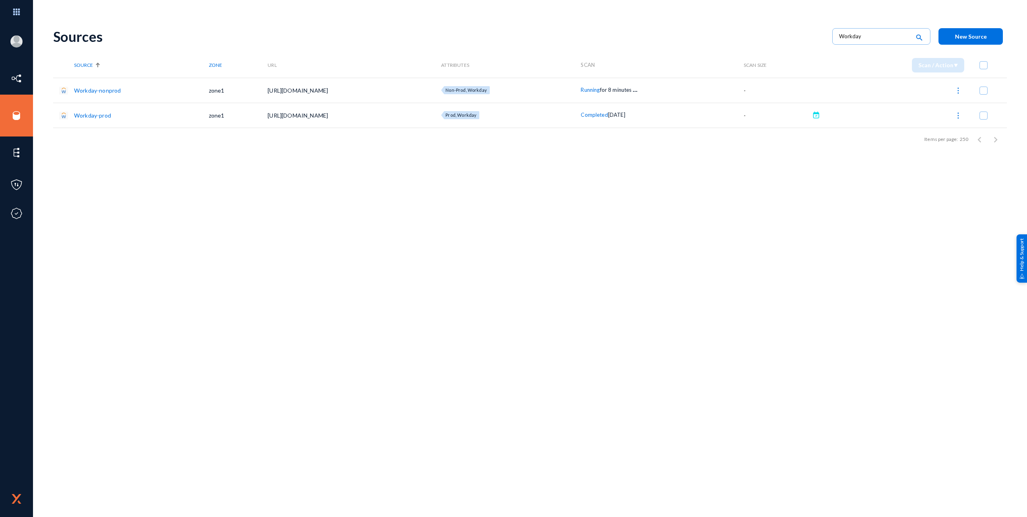
click at [359, 256] on div "Sources Workday search New Source Source Zone URL Attributes Scan Scan Size Sca…" at bounding box center [530, 140] width 954 height 241
click at [499, 257] on div "Sources Workday search New Source Source Zone URL Attributes Scan Scan Size Sca…" at bounding box center [530, 140] width 954 height 241
click at [337, 328] on div "Sources Workday search New Source Source Zone URL Attributes Scan Scan Size Sca…" at bounding box center [530, 268] width 954 height 497
